Goal: Use online tool/utility: Utilize a website feature to perform a specific function

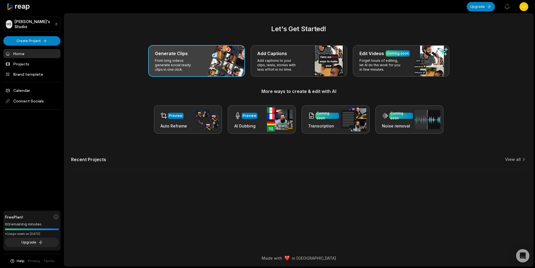
click at [153, 55] on div "Generate Clips From long videos generate social ready clips in one click." at bounding box center [196, 61] width 97 height 32
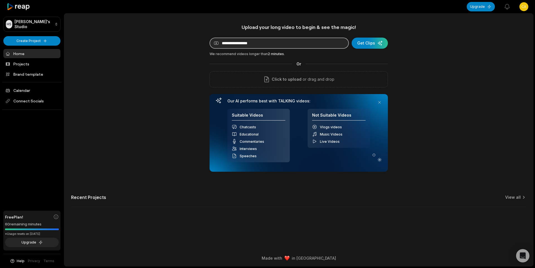
click at [298, 42] on input at bounding box center [279, 43] width 139 height 11
paste input "**********"
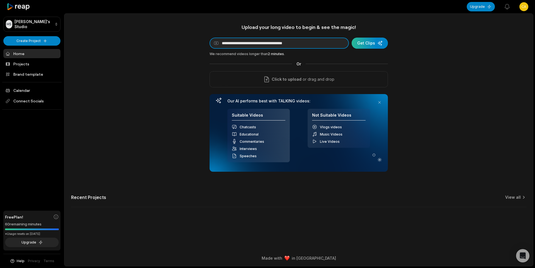
type input "**********"
click at [359, 44] on div "submit" at bounding box center [370, 43] width 36 height 11
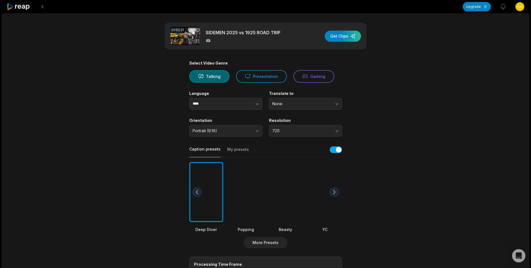
click at [290, 191] on div at bounding box center [285, 192] width 34 height 60
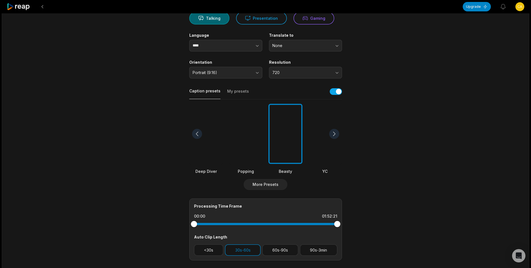
scroll to position [84, 0]
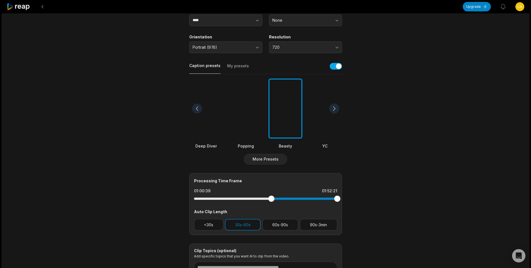
drag, startPoint x: 195, startPoint y: 201, endPoint x: 271, endPoint y: 204, distance: 76.4
click at [271, 204] on div "Processing Time Frame 01:00:39 01:52:21 Auto Clip Length <30s 30s-60s 60s-90s 9…" at bounding box center [265, 204] width 153 height 62
drag, startPoint x: 310, startPoint y: 222, endPoint x: 249, endPoint y: 227, distance: 61.0
click at [310, 222] on button "90s-3min" at bounding box center [318, 224] width 37 height 11
click at [247, 227] on button "30s-60s" at bounding box center [243, 224] width 36 height 11
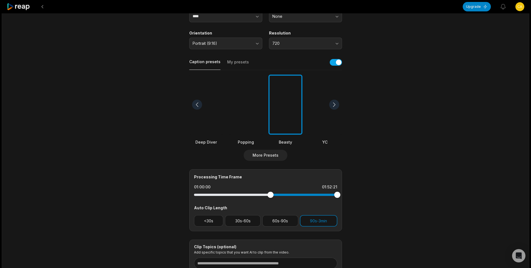
scroll to position [0, 0]
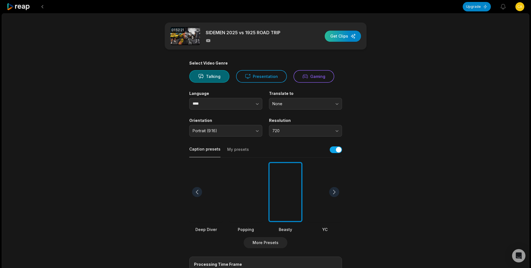
click at [346, 31] on div "button" at bounding box center [343, 36] width 36 height 11
